Goal: Task Accomplishment & Management: Use online tool/utility

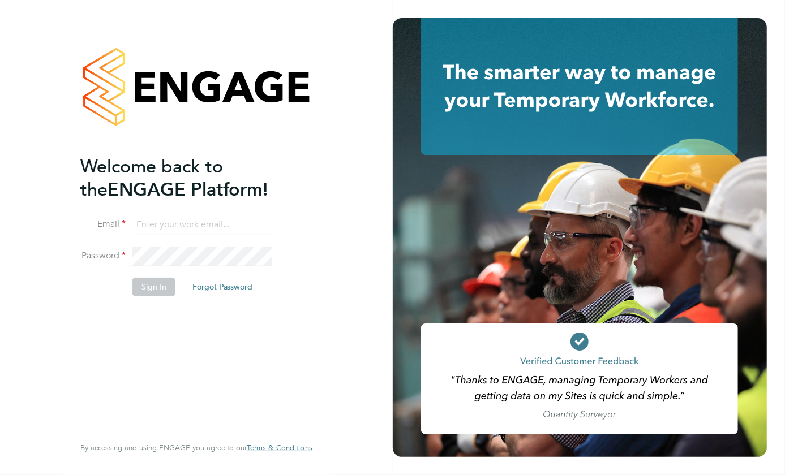
type input "nicky.waiton@yourrecruit.com"
click at [154, 296] on li "Sign In Forgot Password" at bounding box center [190, 292] width 221 height 29
click at [140, 282] on button "Sign In" at bounding box center [153, 287] width 43 height 18
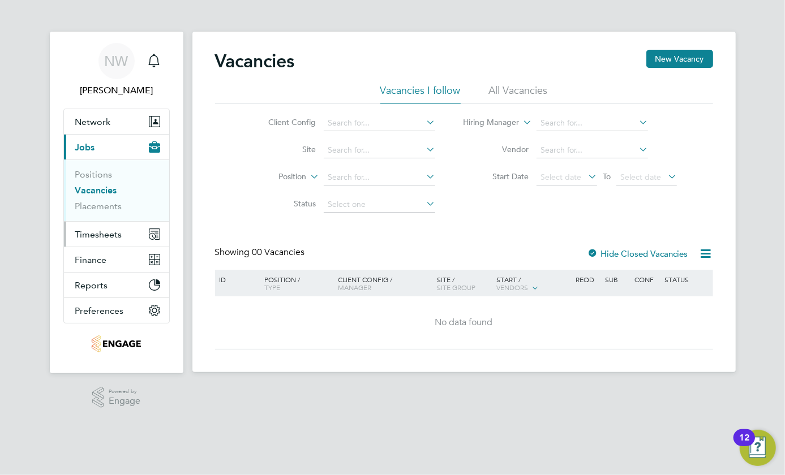
click at [95, 238] on span "Timesheets" at bounding box center [98, 234] width 47 height 11
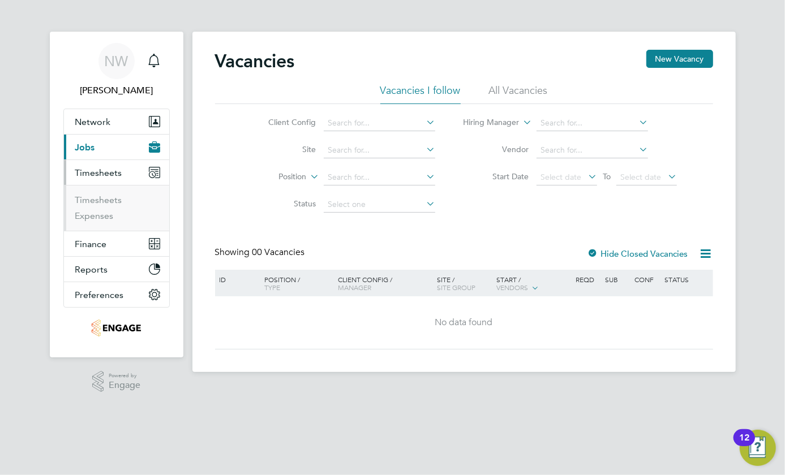
click at [95, 173] on span "Timesheets" at bounding box center [98, 172] width 47 height 11
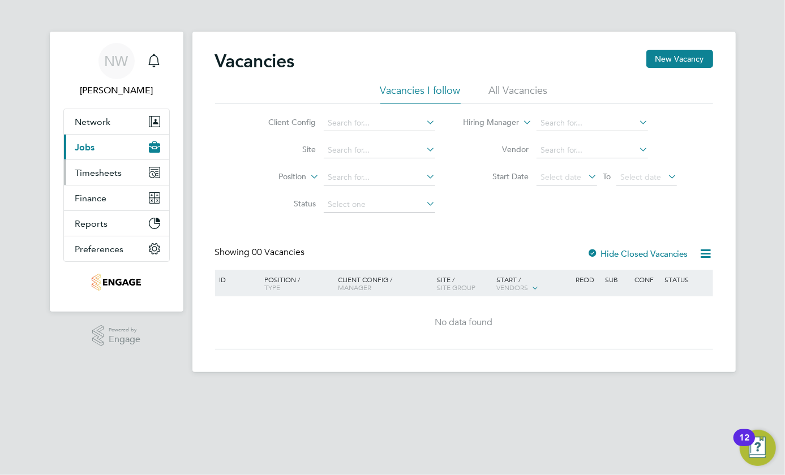
click at [94, 173] on span "Timesheets" at bounding box center [98, 172] width 47 height 11
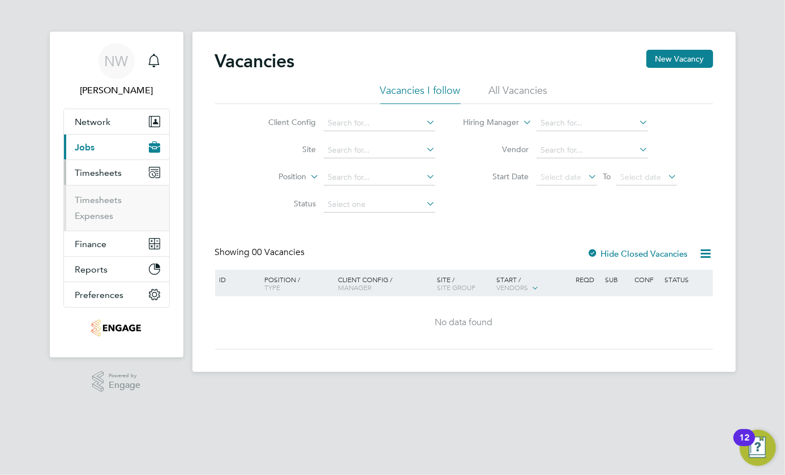
click at [104, 205] on li "Timesheets" at bounding box center [117, 203] width 85 height 16
click at [109, 199] on link "Timesheets" at bounding box center [98, 200] width 47 height 11
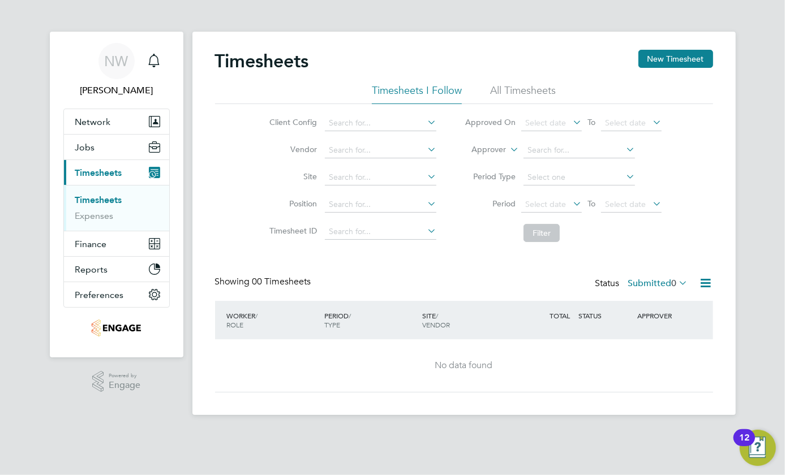
click at [507, 87] on li "All Timesheets" at bounding box center [523, 94] width 66 height 20
click at [510, 89] on li "All Timesheets" at bounding box center [523, 94] width 66 height 20
click at [409, 91] on li "Timesheets I Follow" at bounding box center [417, 94] width 90 height 20
